Goal: Task Accomplishment & Management: Use online tool/utility

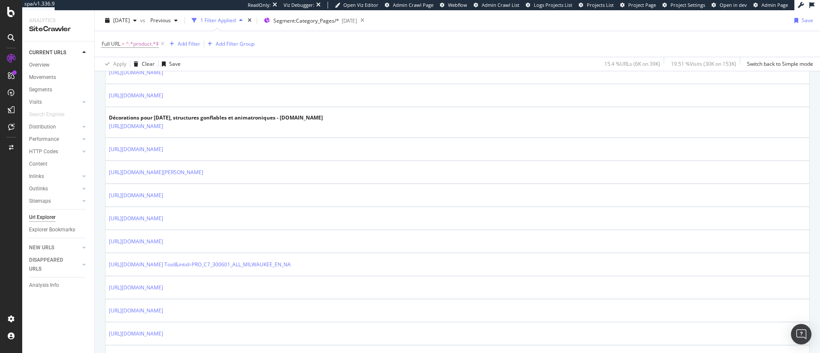
click at [166, 43] on icon at bounding box center [162, 44] width 7 height 9
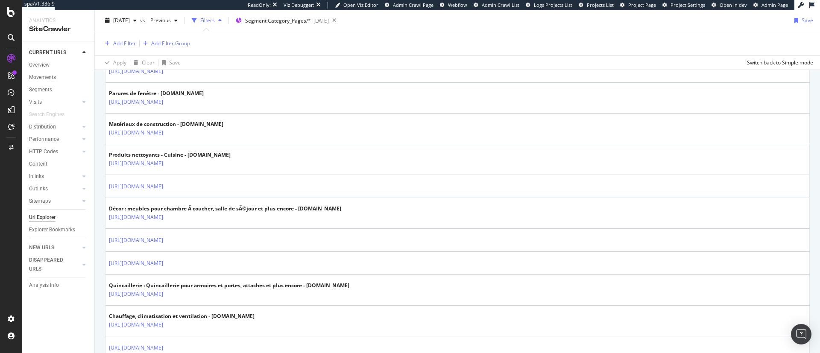
scroll to position [289, 0]
click at [116, 48] on button "Add Filter" at bounding box center [119, 43] width 34 height 10
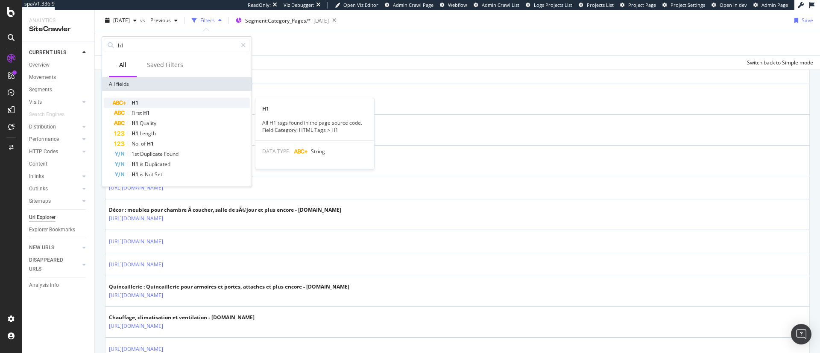
type input "h1"
click at [142, 100] on div "H1" at bounding box center [182, 103] width 136 height 10
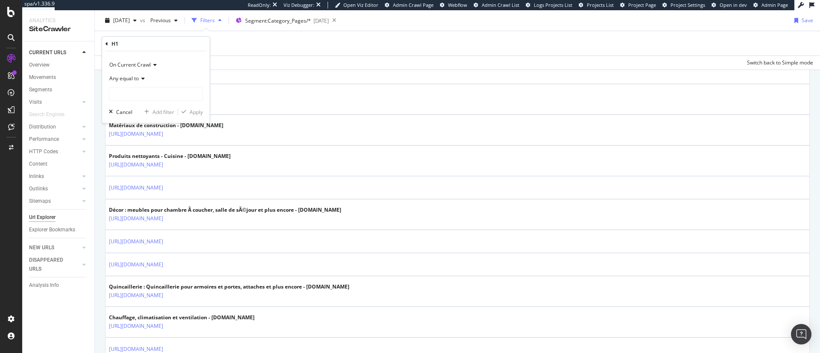
click at [129, 78] on span "Any equal to" at bounding box center [123, 78] width 29 height 7
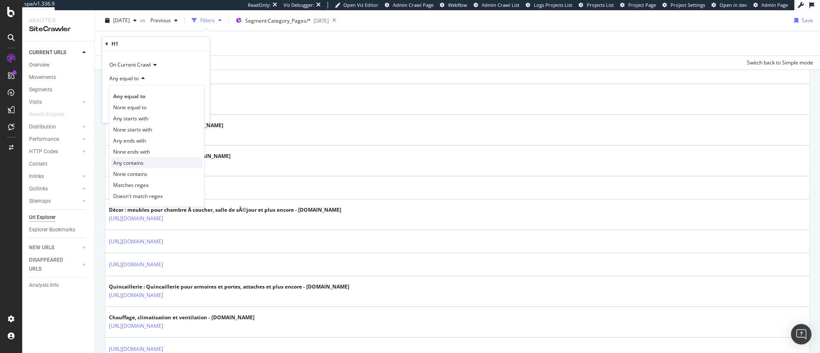
click at [157, 164] on div "Any contains" at bounding box center [156, 162] width 91 height 11
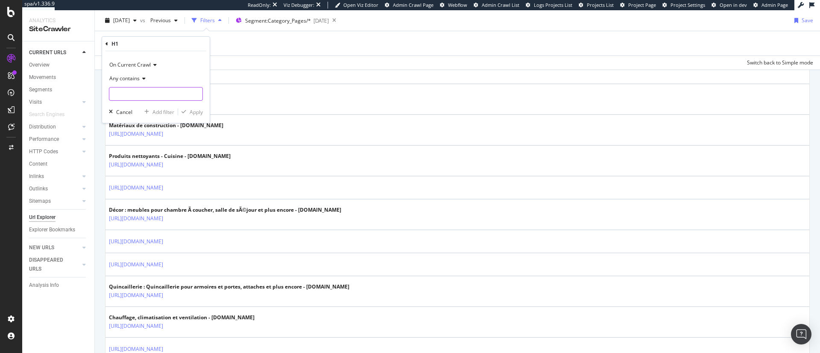
click at [137, 100] on input "text" at bounding box center [155, 94] width 93 height 14
type input "product"
click at [190, 113] on div "Apply" at bounding box center [196, 111] width 13 height 7
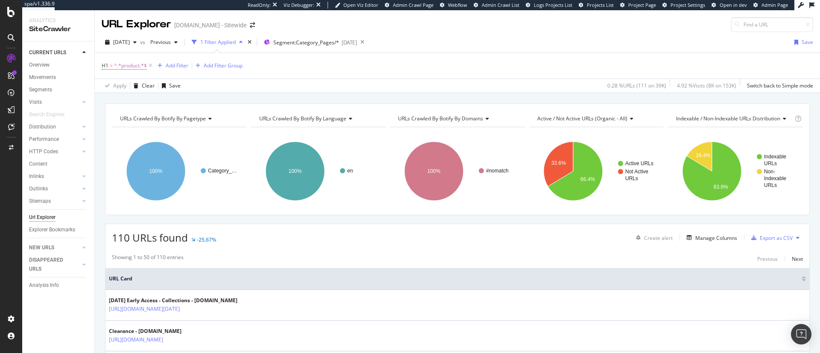
scroll to position [117, 0]
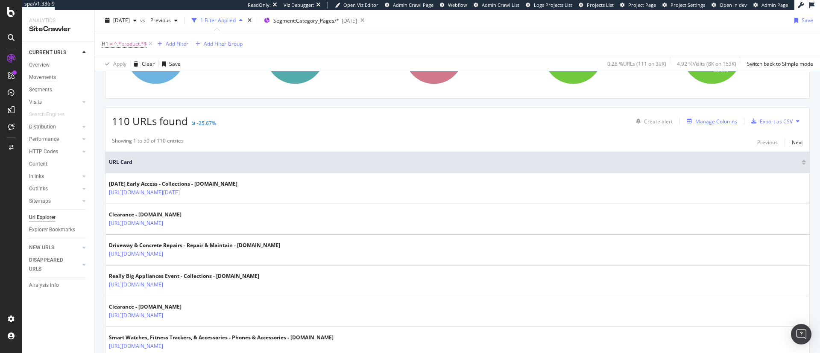
click at [698, 118] on div "Manage Columns" at bounding box center [716, 121] width 42 height 7
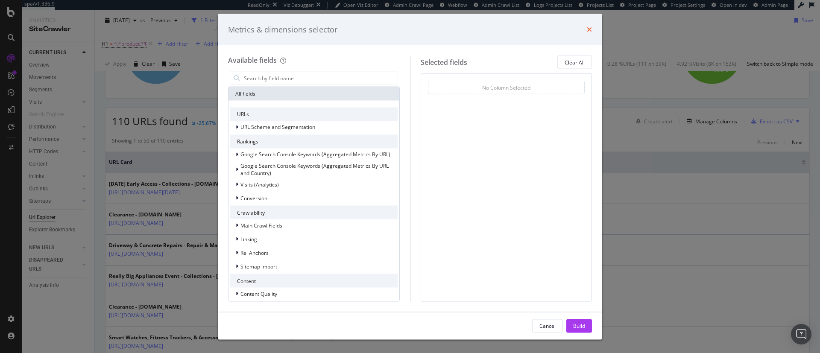
click at [589, 27] on icon "times" at bounding box center [589, 29] width 5 height 7
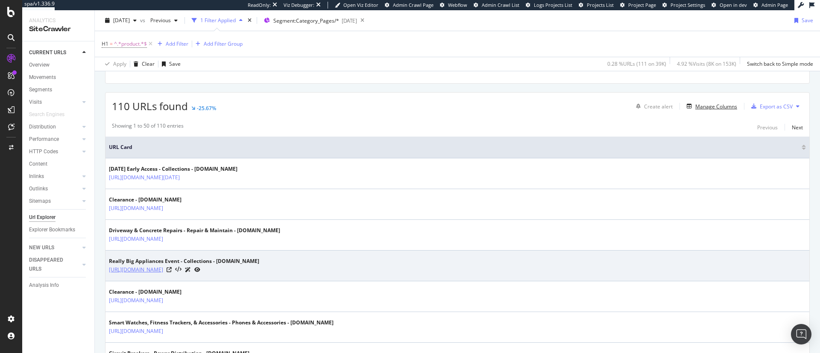
scroll to position [83, 0]
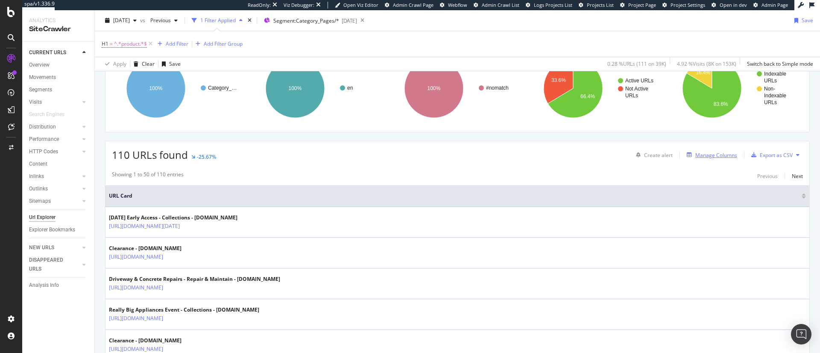
click at [705, 159] on div "Manage Columns" at bounding box center [710, 154] width 54 height 9
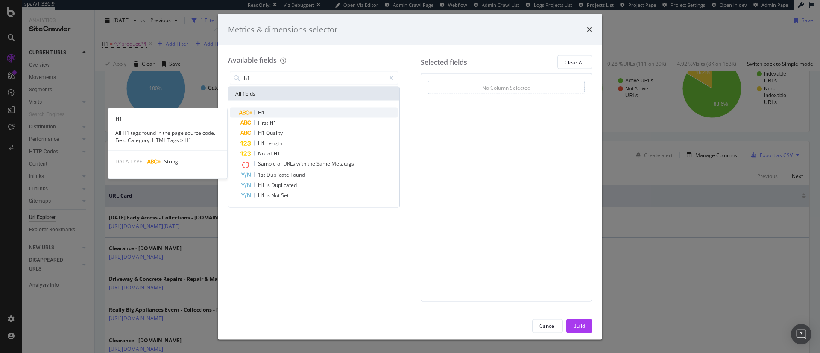
type input "h1"
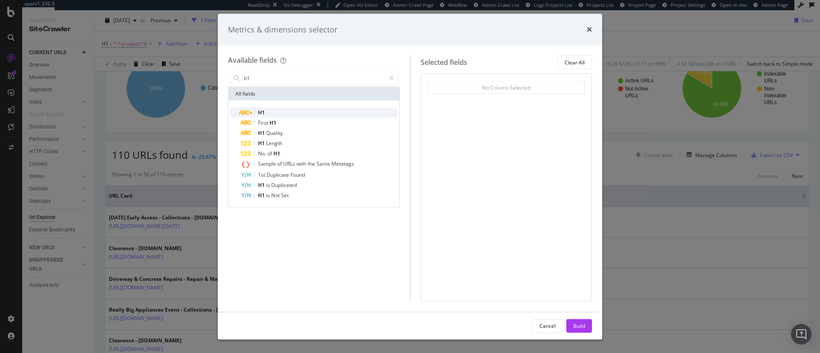
click at [311, 108] on div "H1" at bounding box center [318, 113] width 157 height 10
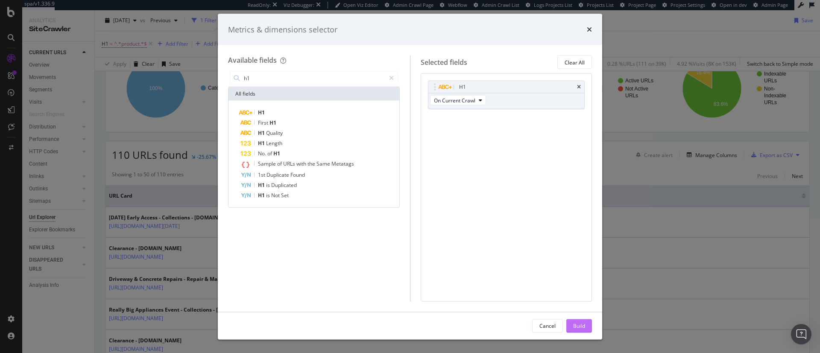
click at [586, 327] on button "Build" at bounding box center [579, 326] width 26 height 14
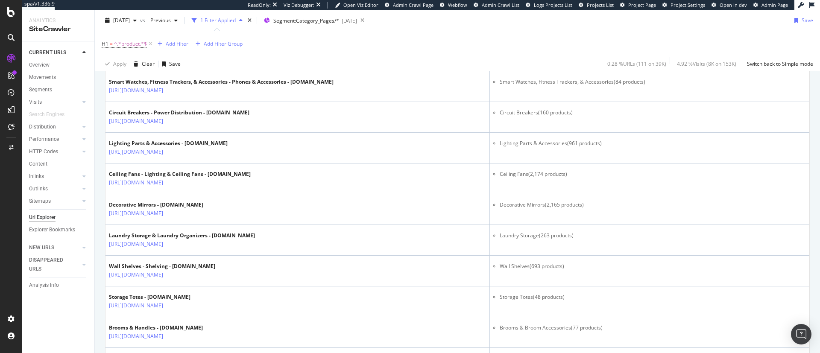
scroll to position [376, 0]
